Goal: Check status: Check status

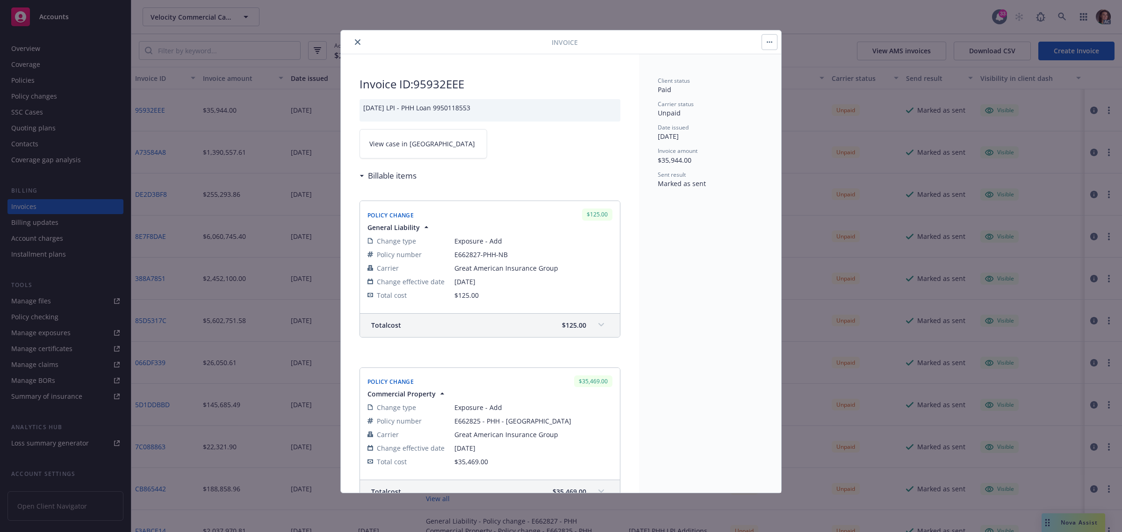
click at [355, 38] on button "close" at bounding box center [357, 41] width 11 height 11
click at [1063, 15] on div "Invoice Invoice ID: 95932EEE [DATE] LPI - PHH Loan 9950118553 View case in SSC …" at bounding box center [561, 266] width 1122 height 532
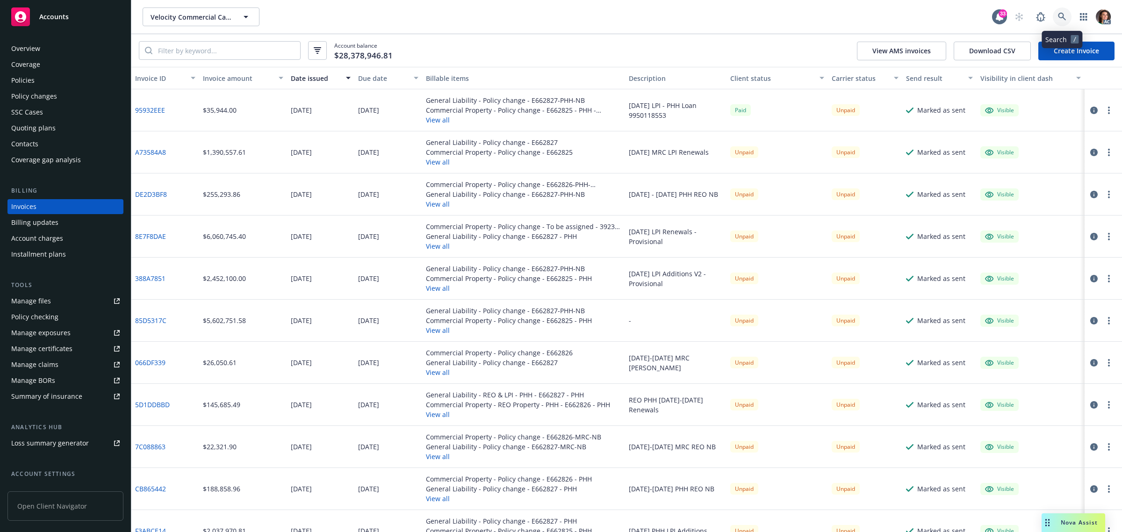
click at [1063, 15] on icon at bounding box center [1062, 17] width 8 height 8
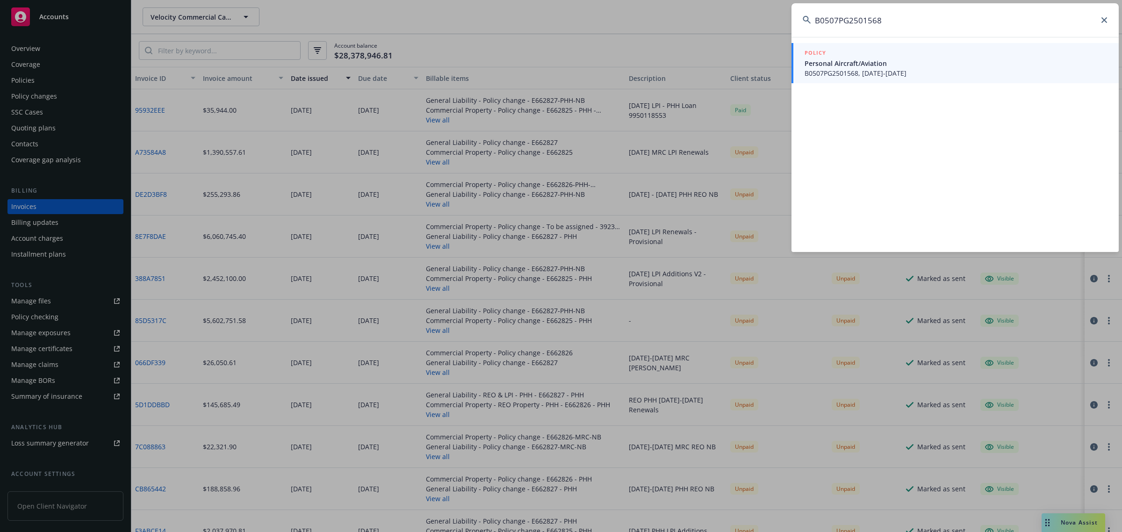
type input "B0507PG2501568"
click at [859, 72] on span "B0507PG2501568, [DATE]-[DATE]" at bounding box center [956, 73] width 303 height 10
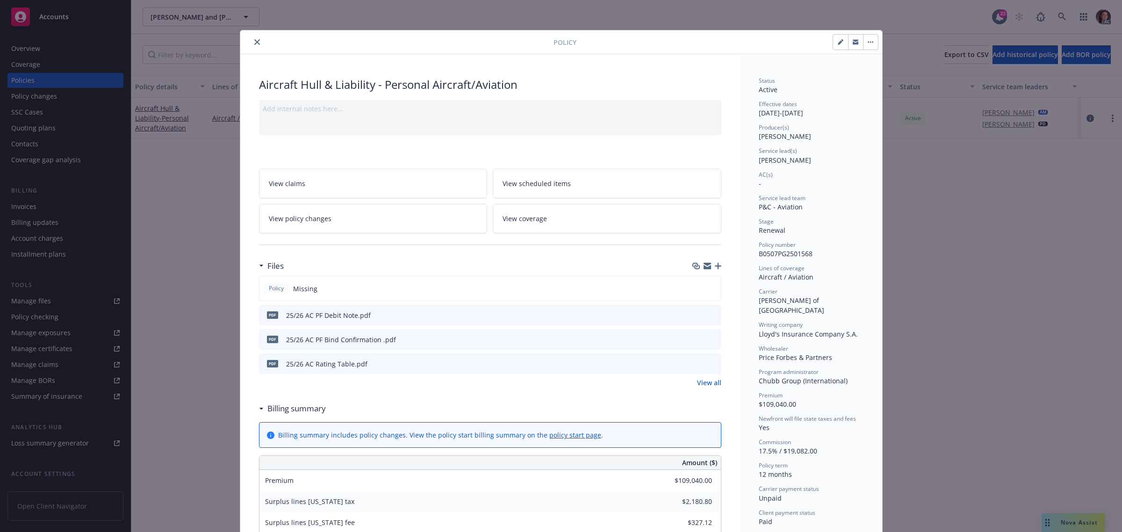
click at [254, 39] on icon "close" at bounding box center [257, 42] width 6 height 6
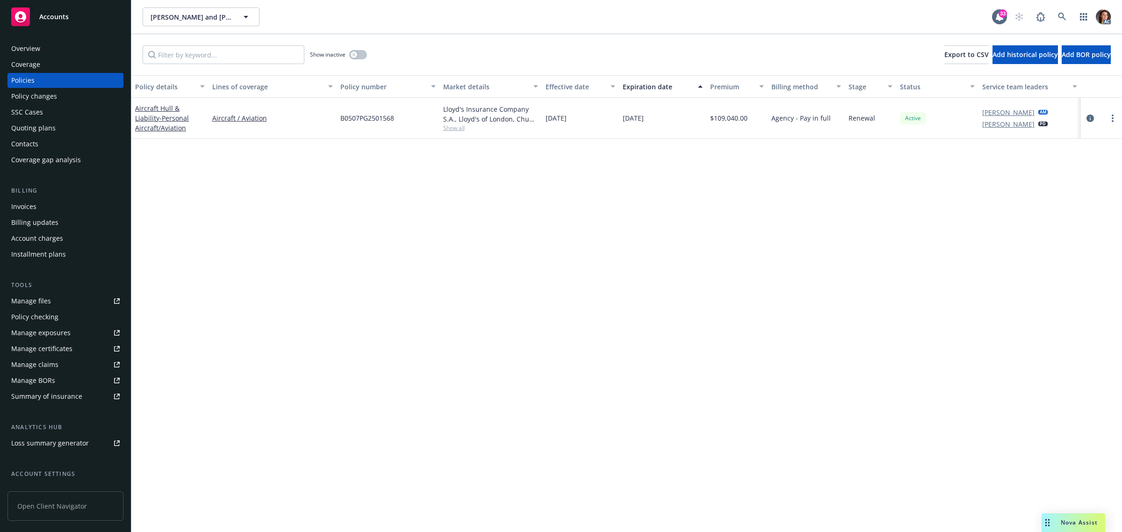
click at [33, 207] on div "Invoices" at bounding box center [23, 206] width 25 height 15
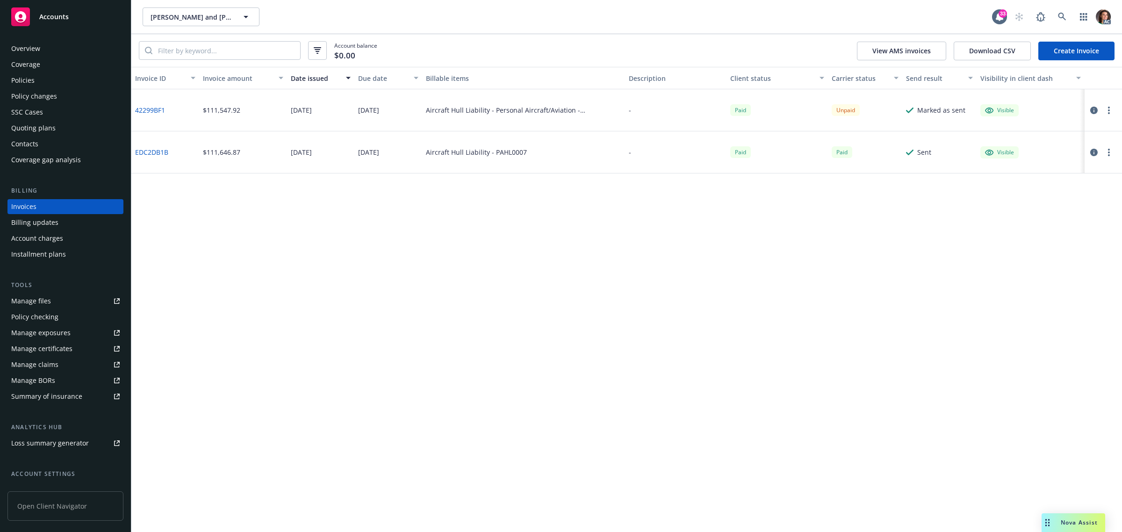
click at [1096, 109] on icon "button" at bounding box center [1094, 110] width 7 height 7
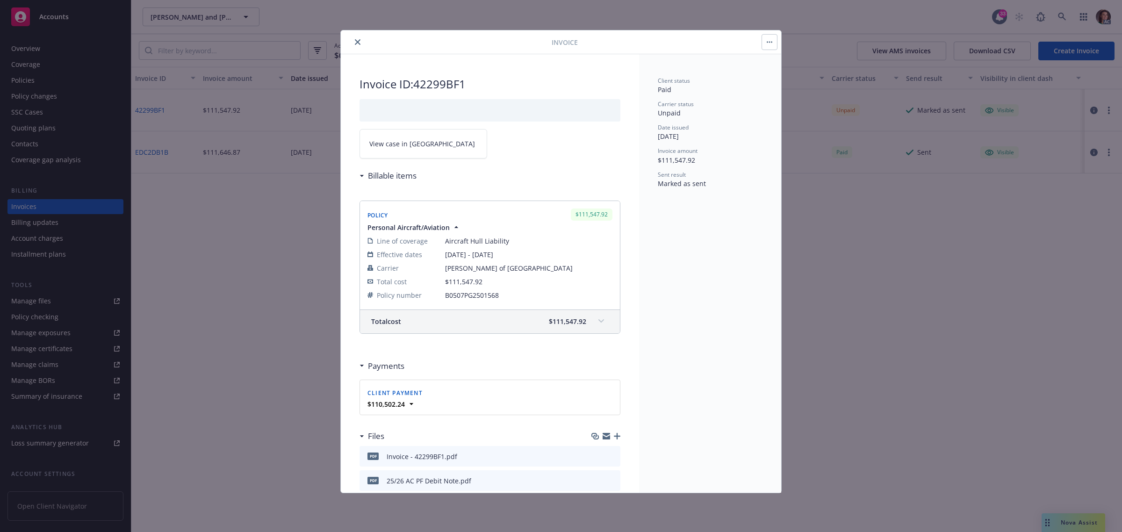
click at [416, 141] on span "View case in [GEOGRAPHIC_DATA]" at bounding box center [422, 144] width 106 height 10
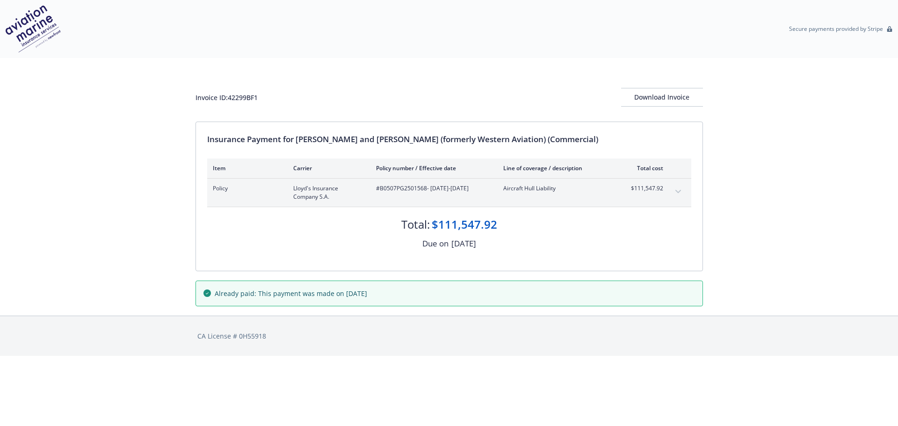
click at [678, 187] on button "expand content" at bounding box center [678, 191] width 15 height 15
